Goal: Task Accomplishment & Management: Manage account settings

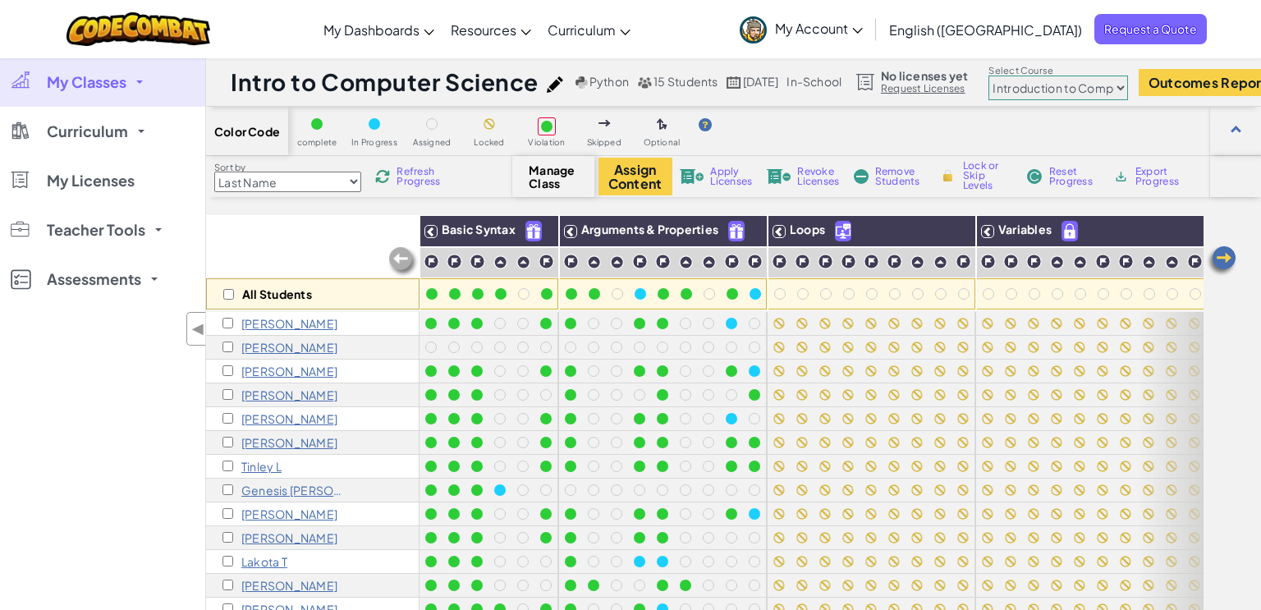
select select "560f1a9f22961295f9427742"
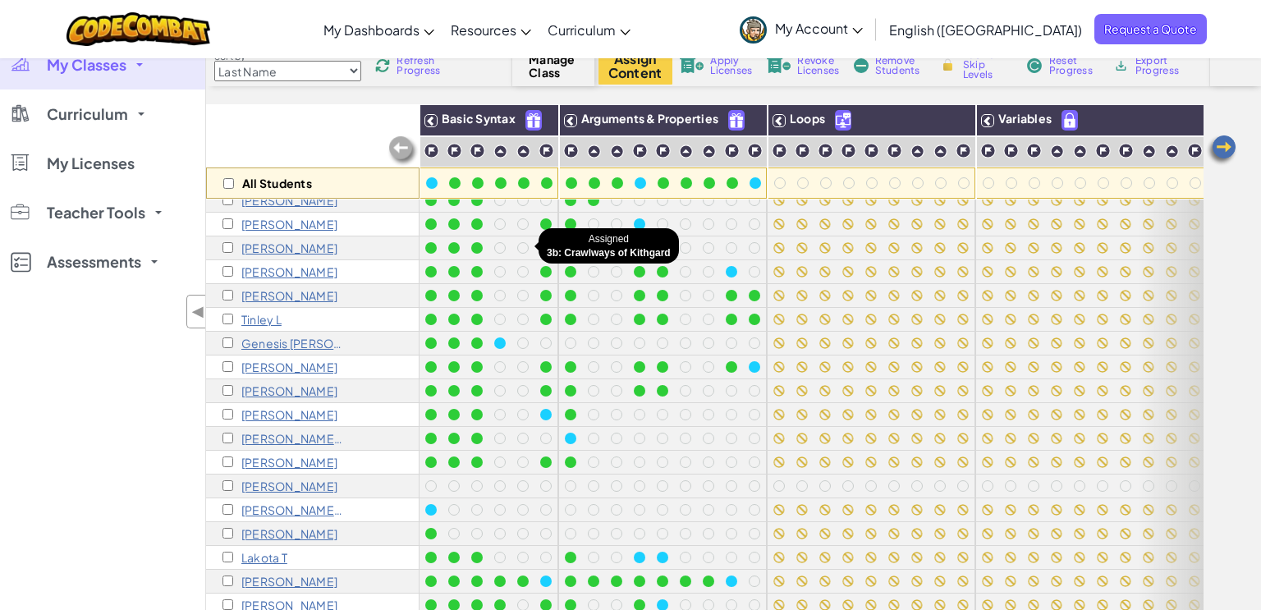
scroll to position [186, 0]
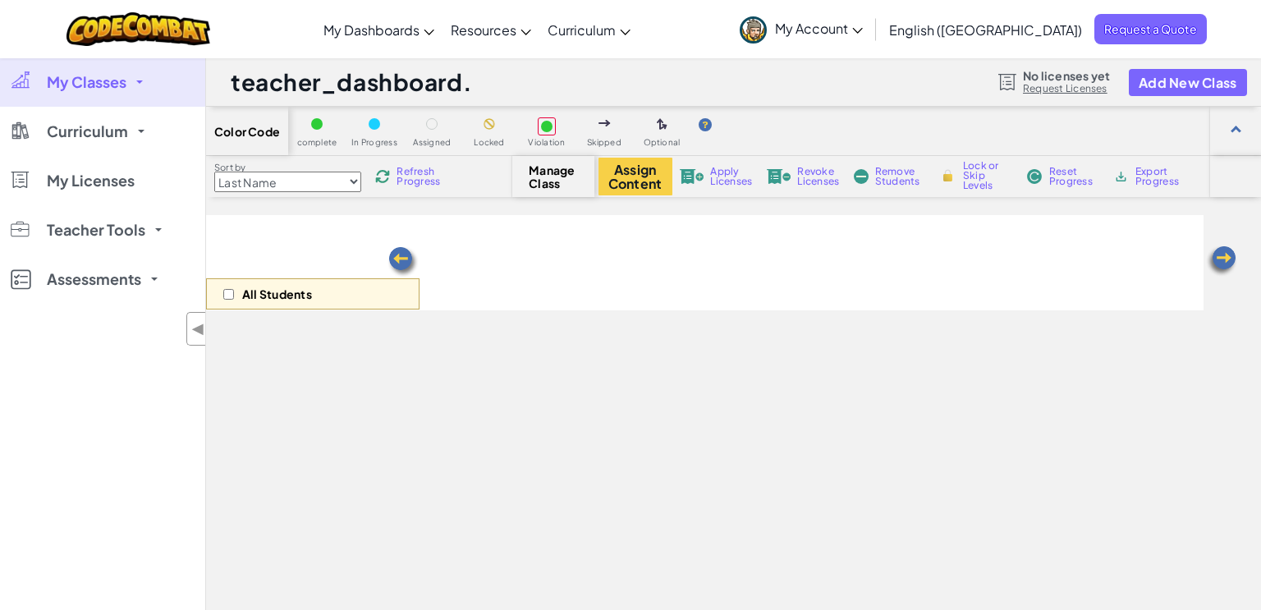
scroll to position [111, 0]
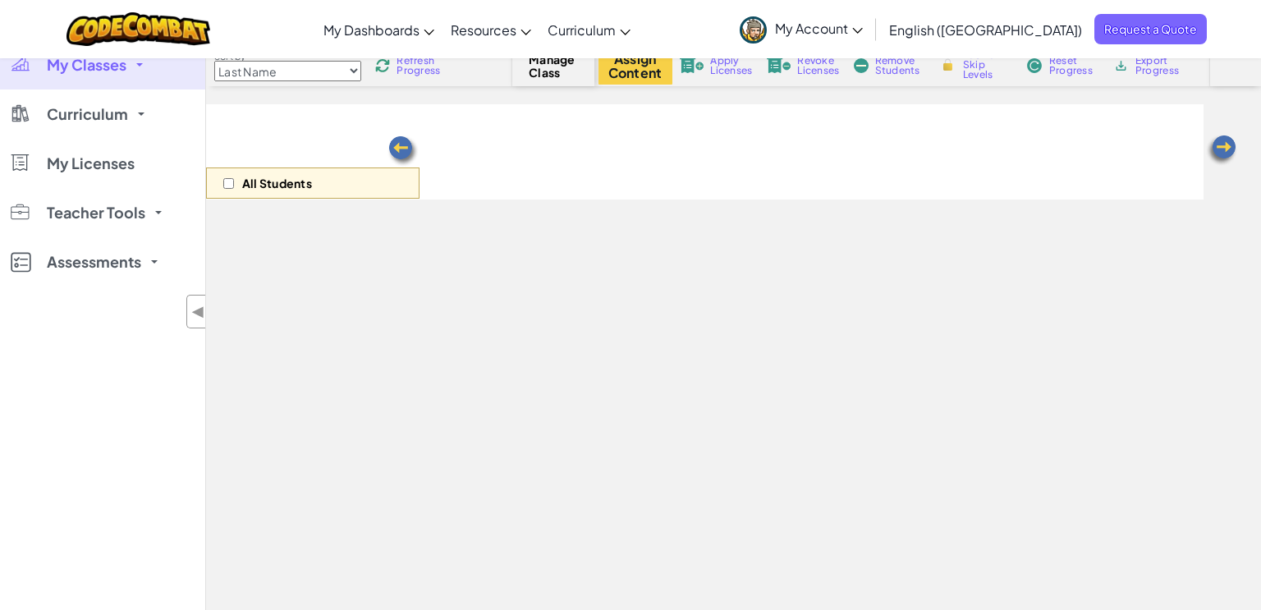
select select "560f1a9f22961295f9427742"
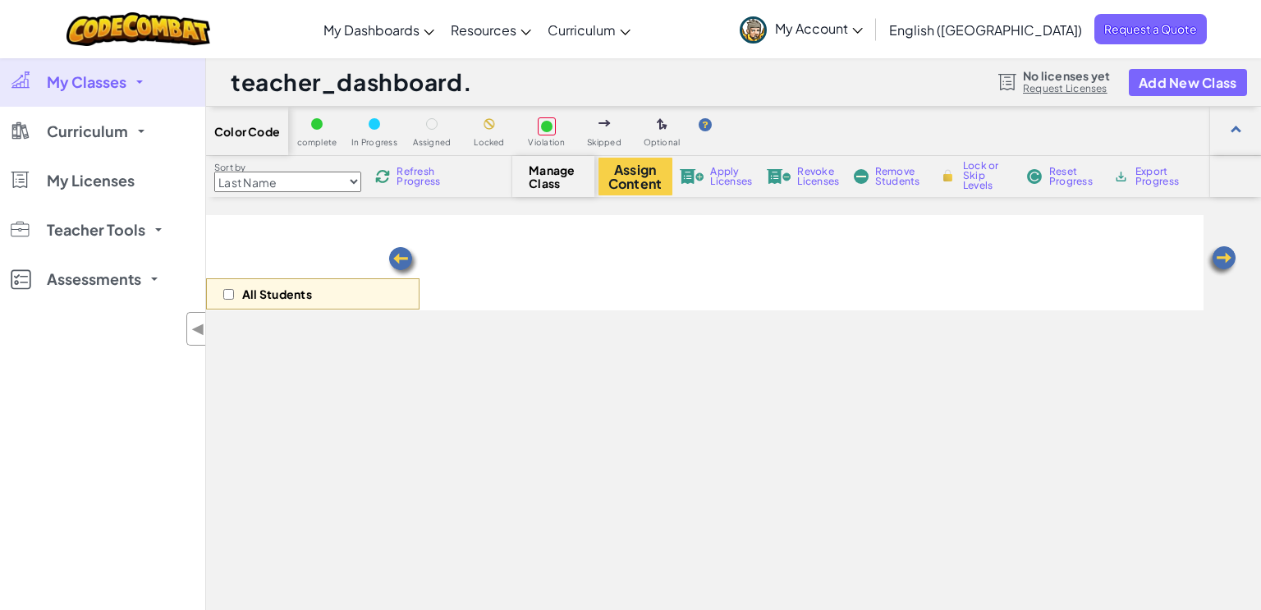
select select "560f1a9f22961295f9427742"
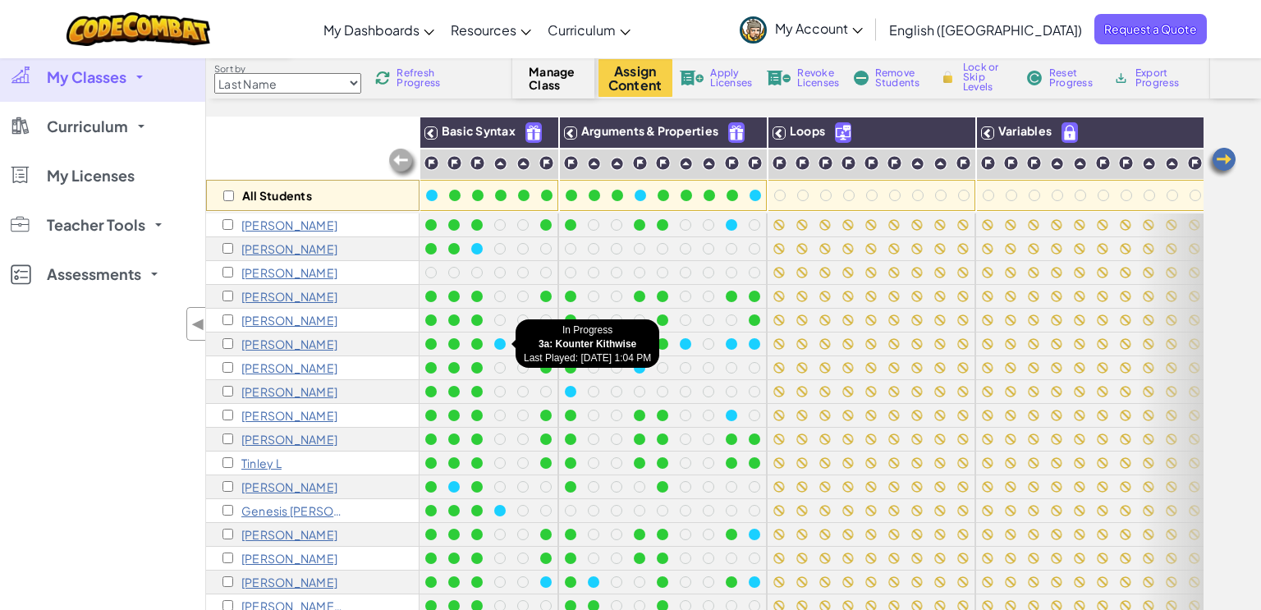
scroll to position [95, 0]
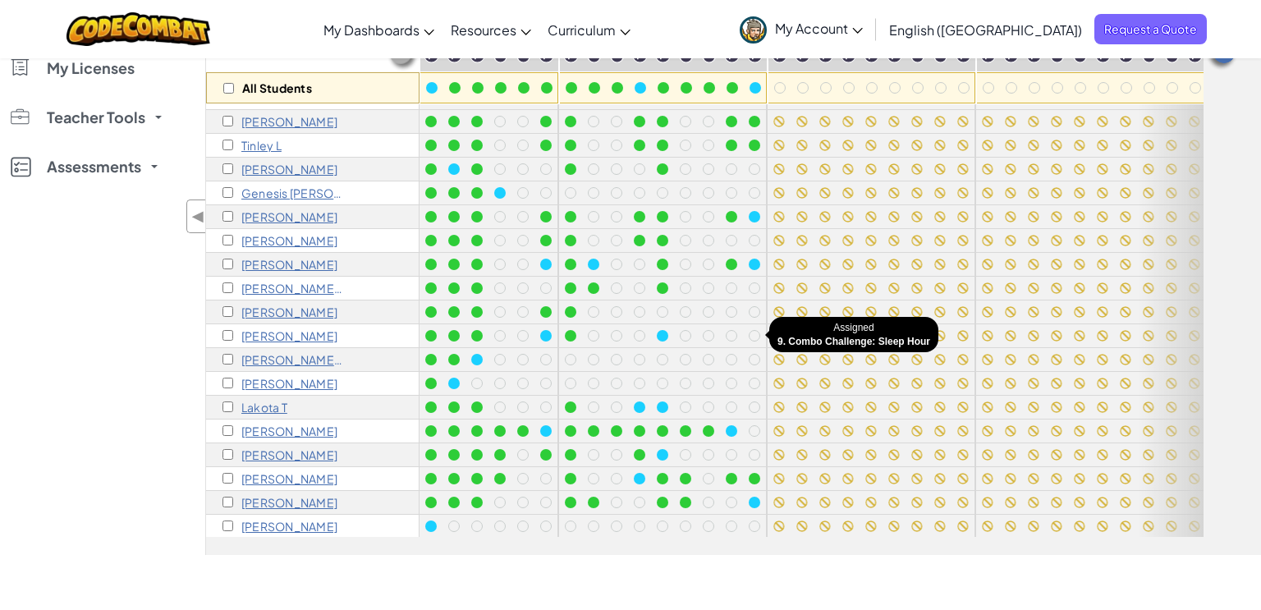
scroll to position [208, 0]
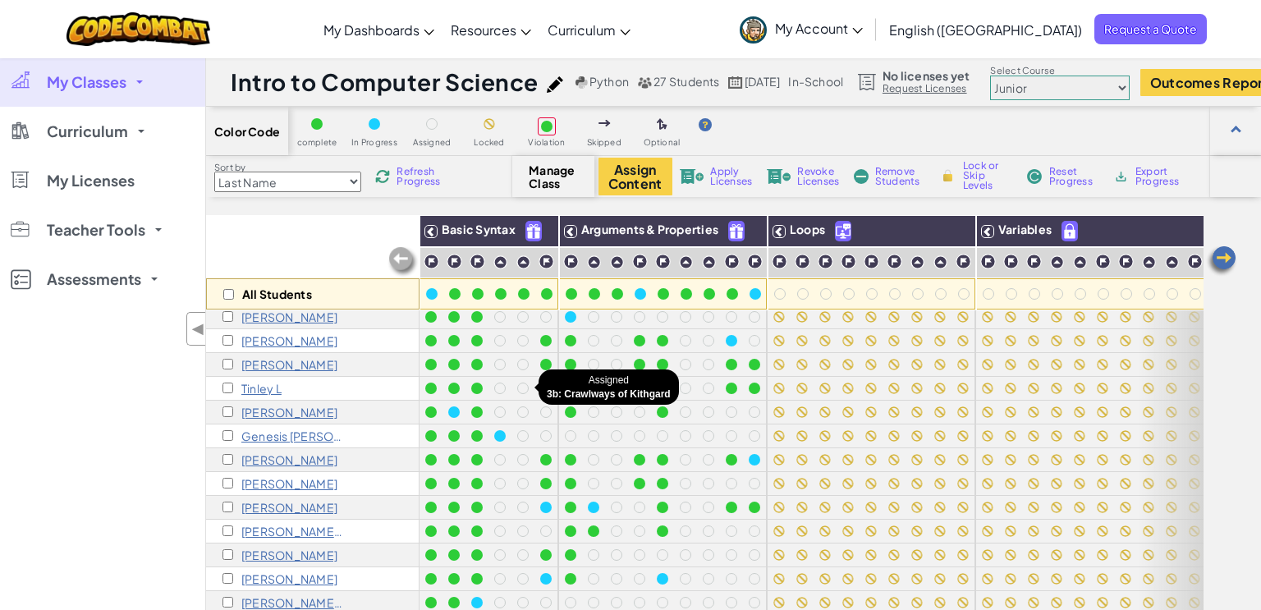
scroll to position [210, 0]
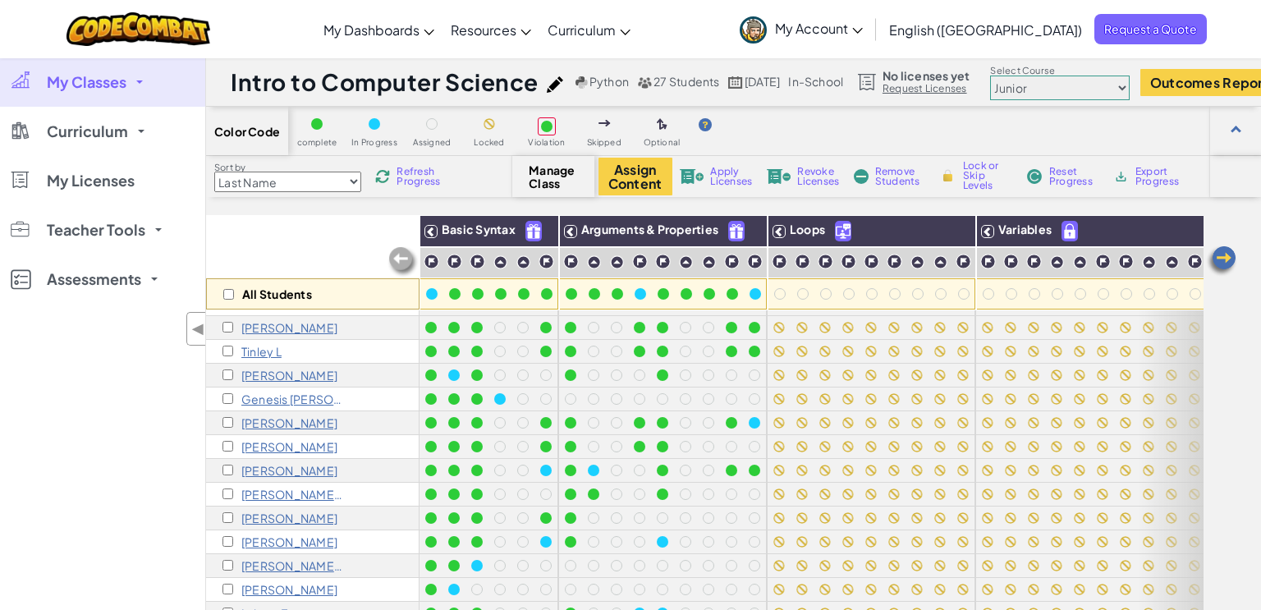
click at [863, 26] on span "My Account" at bounding box center [819, 28] width 88 height 17
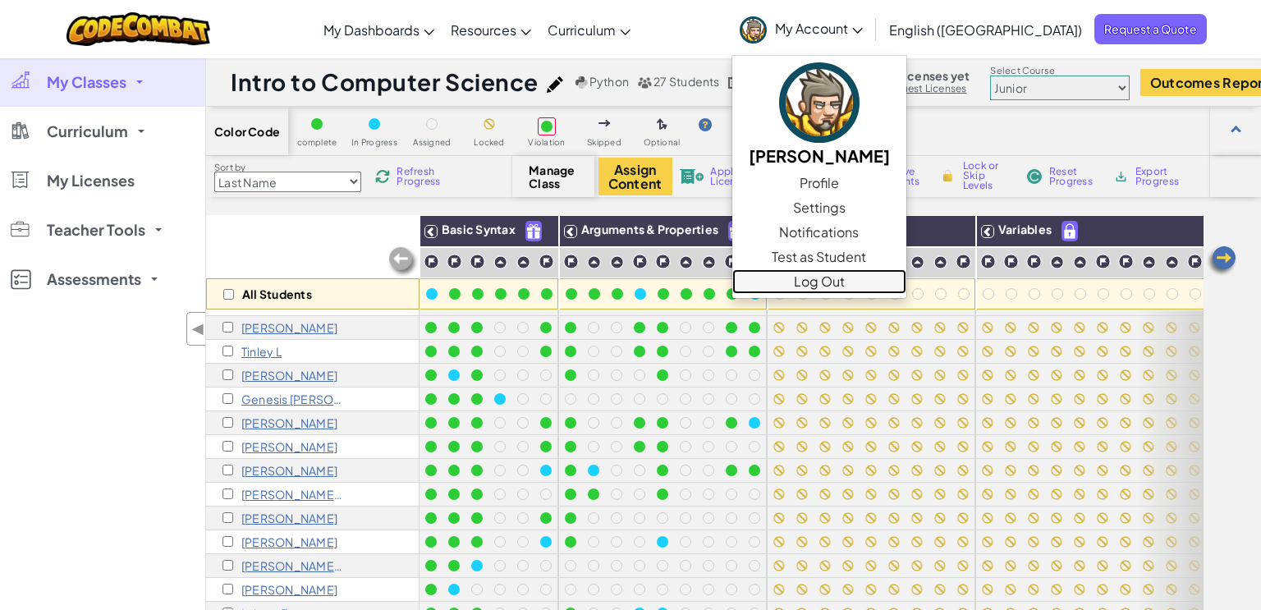
click at [899, 281] on link "Log Out" at bounding box center [819, 281] width 174 height 25
